Goal: Task Accomplishment & Management: Manage account settings

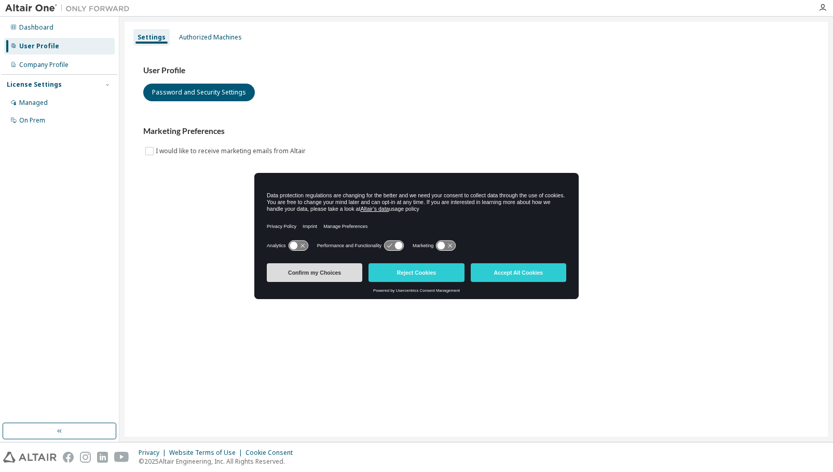
click at [335, 268] on button "Confirm my Choices" at bounding box center [315, 272] width 96 height 19
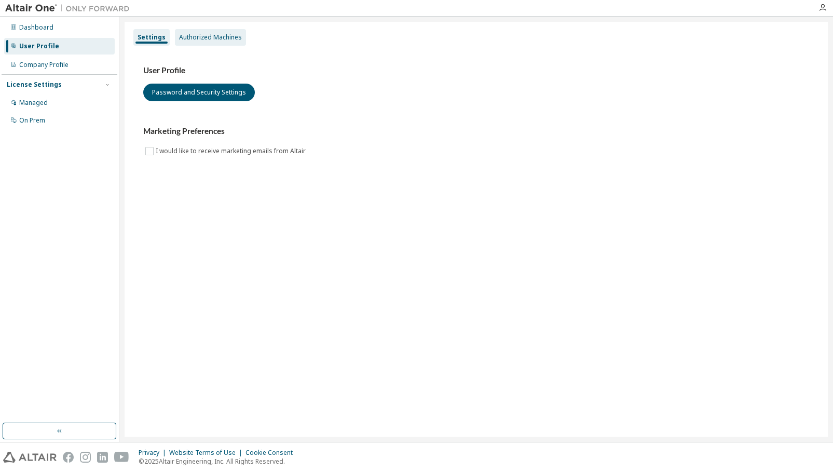
click at [202, 42] on div "Authorized Machines" at bounding box center [210, 37] width 71 height 17
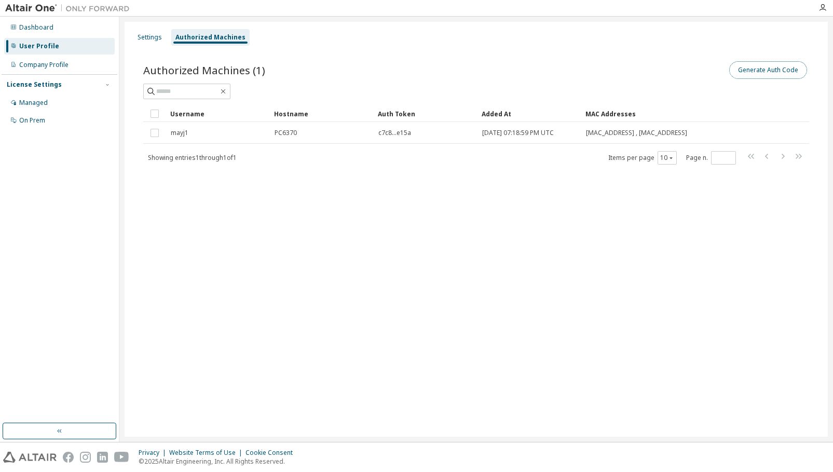
click at [746, 69] on button "Generate Auth Code" at bounding box center [768, 70] width 78 height 18
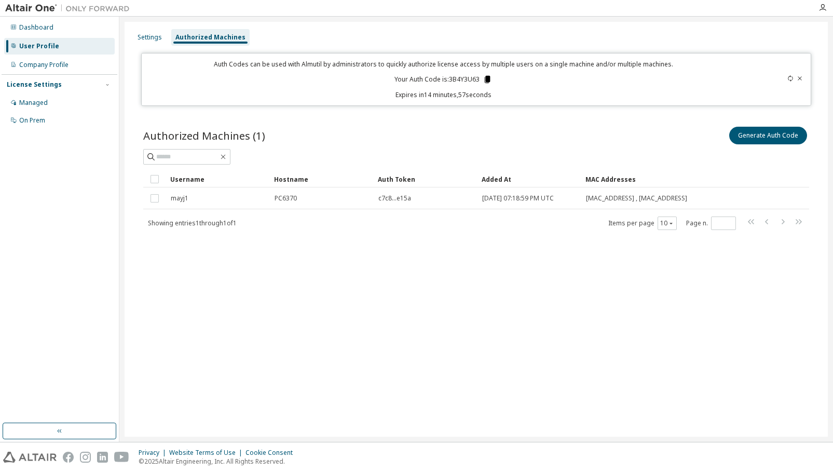
click at [487, 80] on icon at bounding box center [488, 79] width 6 height 7
